Goal: Check status: Check status

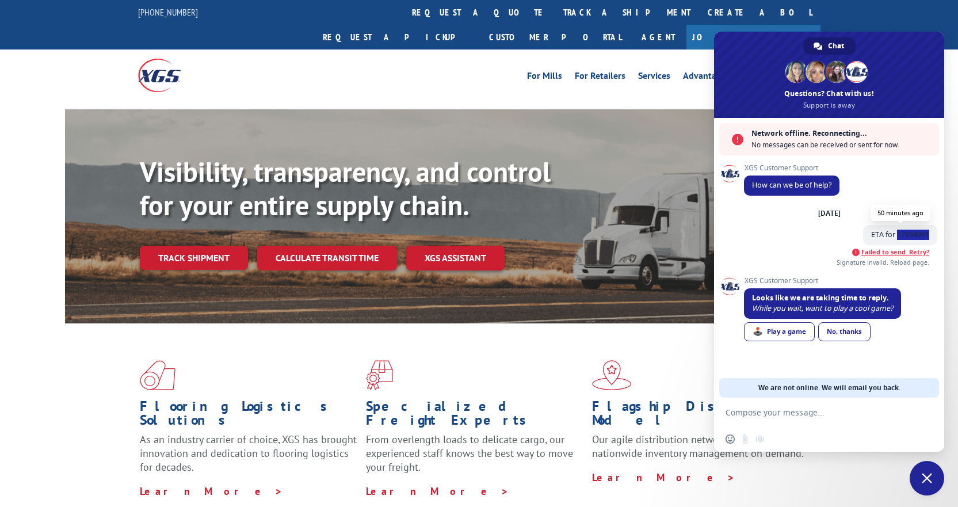
drag, startPoint x: 932, startPoint y: 234, endPoint x: 897, endPoint y: 235, distance: 35.1
click at [897, 235] on span "ETA for 17694091" at bounding box center [900, 235] width 74 height 20
copy span "17694091"
click at [822, 425] on form at bounding box center [816, 413] width 182 height 31
click at [820, 414] on textarea "Compose your message..." at bounding box center [816, 412] width 182 height 10
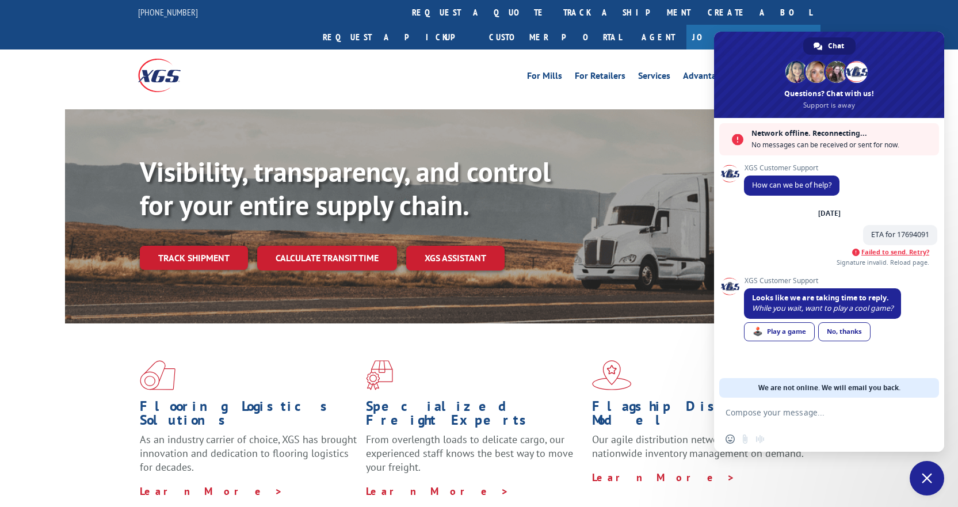
click at [669, 360] on span at bounding box center [705, 375] width 226 height 30
click at [930, 476] on span "Close chat" at bounding box center [927, 478] width 10 height 10
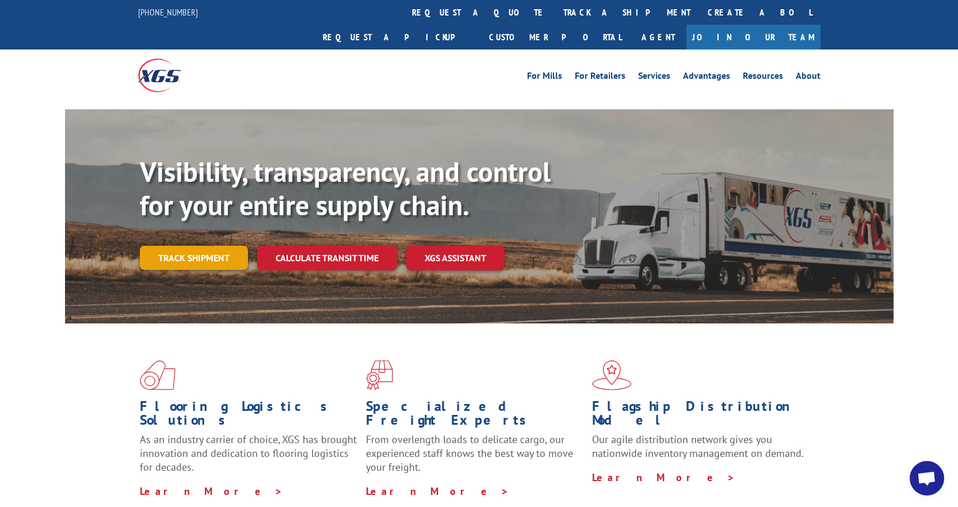
click at [192, 246] on link "Track shipment" at bounding box center [194, 258] width 108 height 24
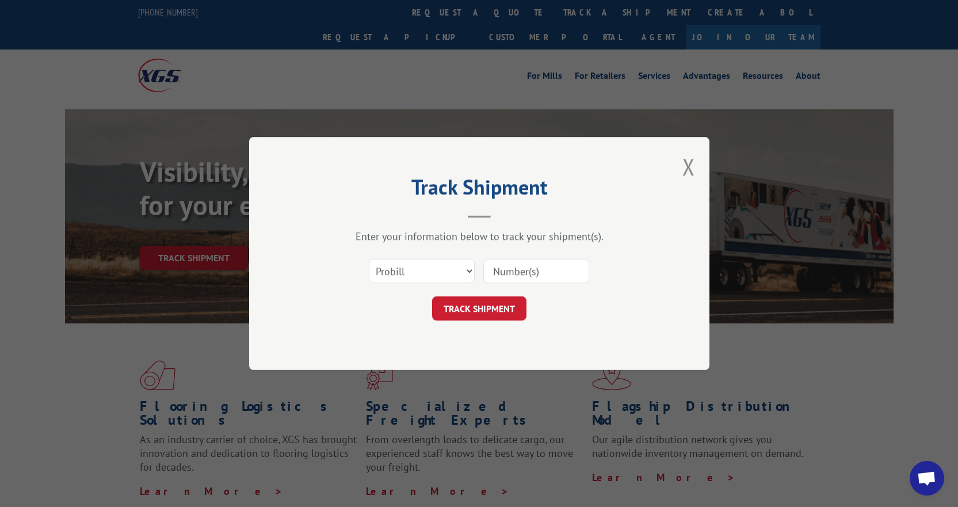
click at [549, 272] on input at bounding box center [536, 271] width 106 height 24
type input "17694091"
click at [491, 301] on button "TRACK SHIPMENT" at bounding box center [479, 308] width 94 height 24
